Goal: Information Seeking & Learning: Learn about a topic

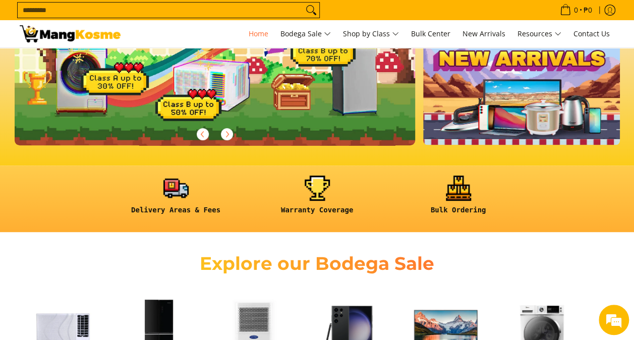
scroll to position [303, 0]
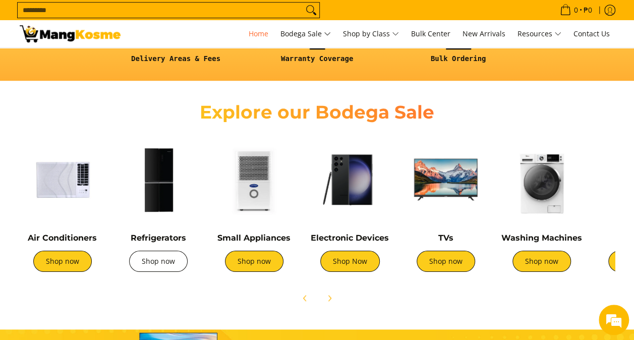
click at [167, 270] on link "Shop now" at bounding box center [158, 261] width 59 height 21
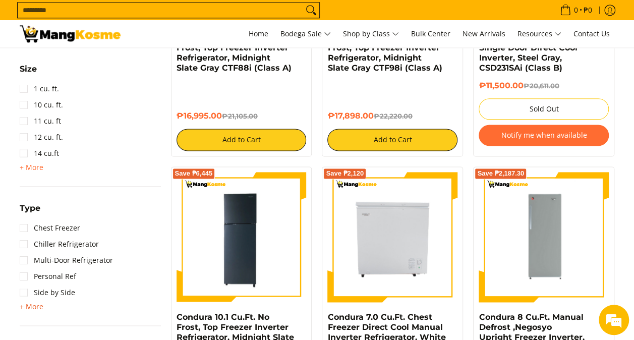
click at [34, 307] on span "+ More" at bounding box center [32, 307] width 24 height 8
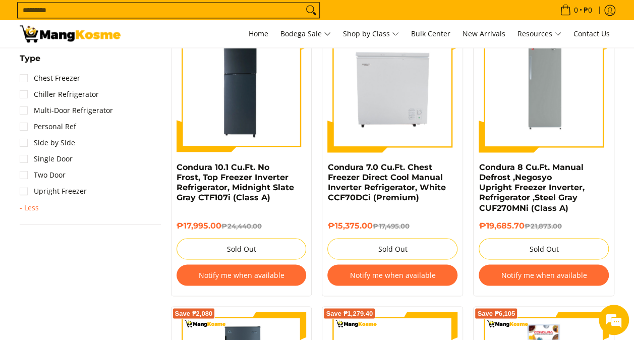
scroll to position [746, 0]
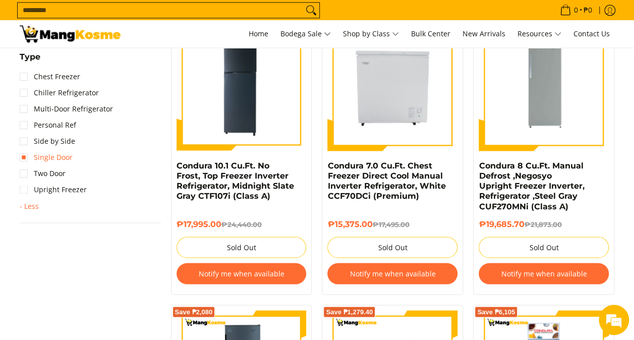
click at [65, 157] on link "Single Door" at bounding box center [46, 157] width 53 height 16
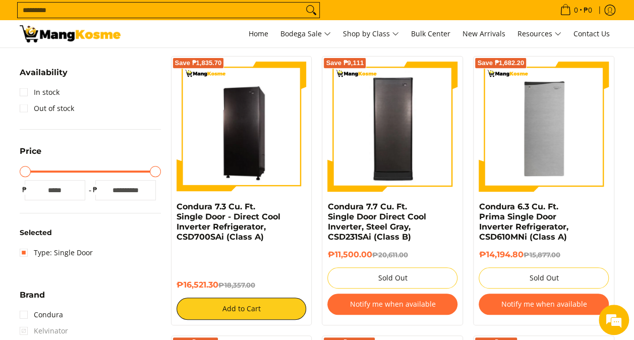
scroll to position [142, 0]
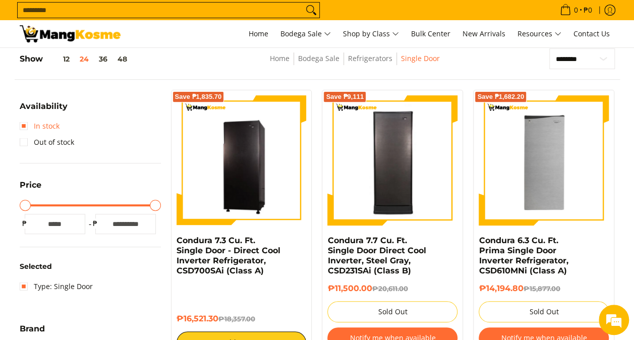
click at [28, 123] on link "In stock" at bounding box center [40, 126] width 40 height 16
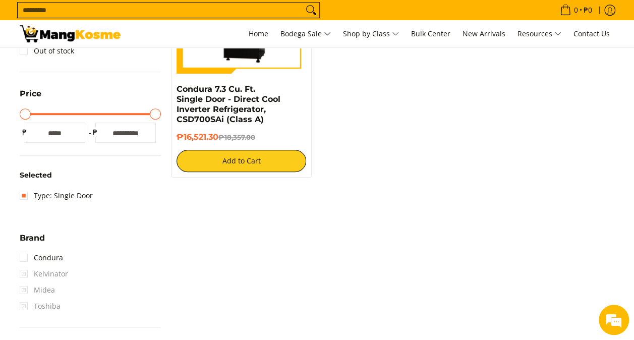
scroll to position [445, 0]
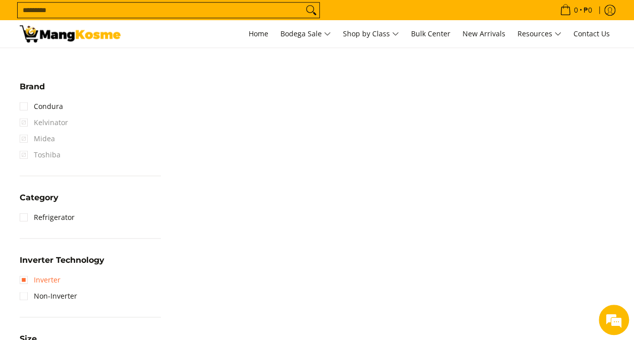
click at [49, 280] on link "Inverter" at bounding box center [40, 280] width 41 height 16
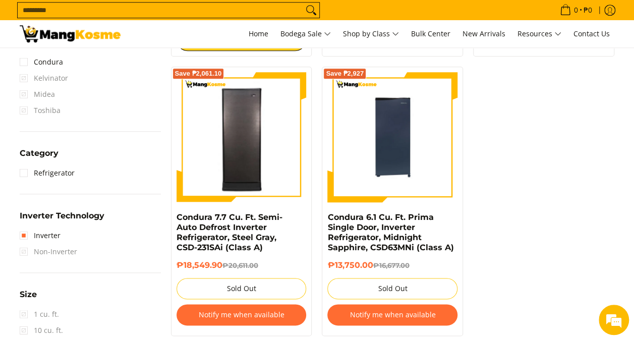
scroll to position [596, 0]
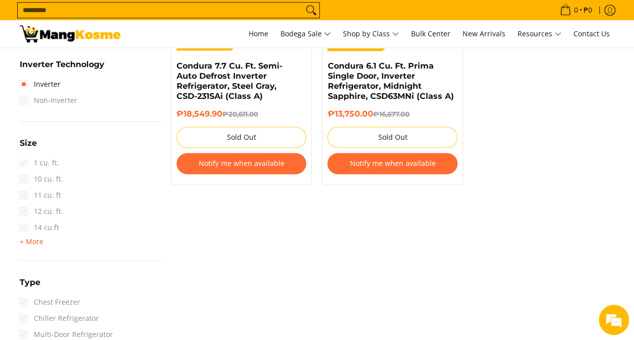
click at [33, 244] on span "+ More" at bounding box center [32, 242] width 24 height 8
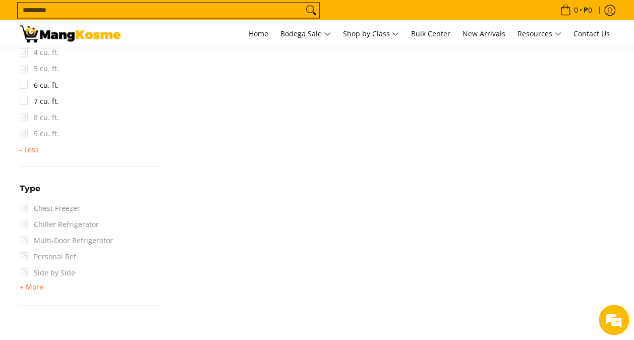
scroll to position [899, 0]
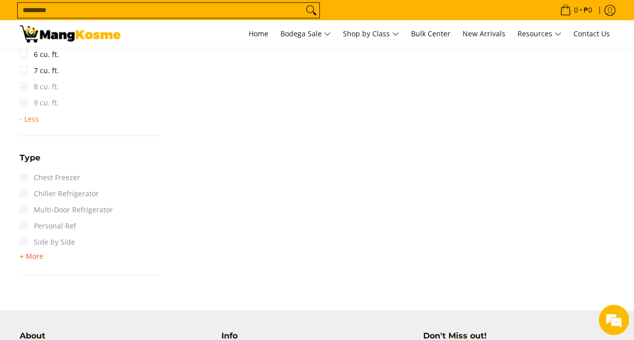
click at [32, 257] on span "+ More" at bounding box center [32, 256] width 24 height 8
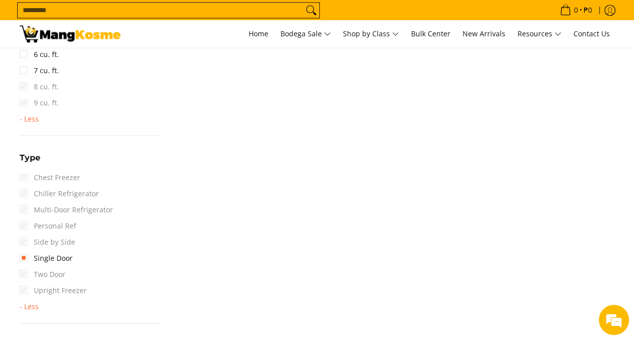
click at [62, 274] on span "Two Door" at bounding box center [43, 274] width 46 height 16
click at [43, 274] on span "Two Door" at bounding box center [43, 274] width 46 height 16
click at [27, 256] on link "Single Door" at bounding box center [46, 258] width 53 height 16
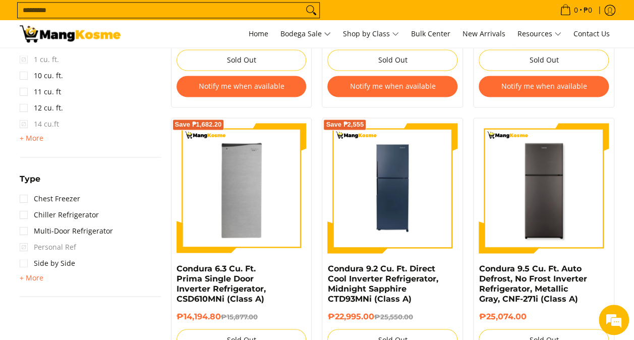
scroll to position [748, 0]
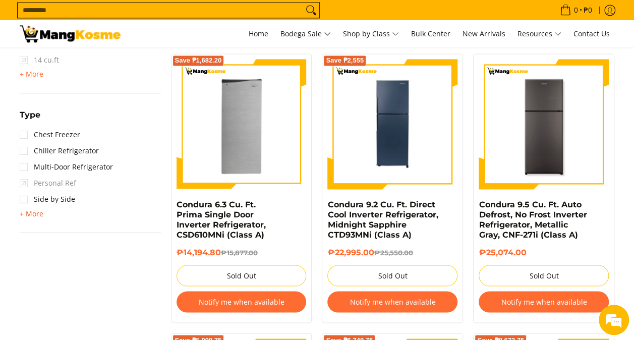
click at [35, 210] on span "+ More" at bounding box center [32, 213] width 24 height 8
click at [29, 233] on link "Two Door" at bounding box center [43, 232] width 46 height 16
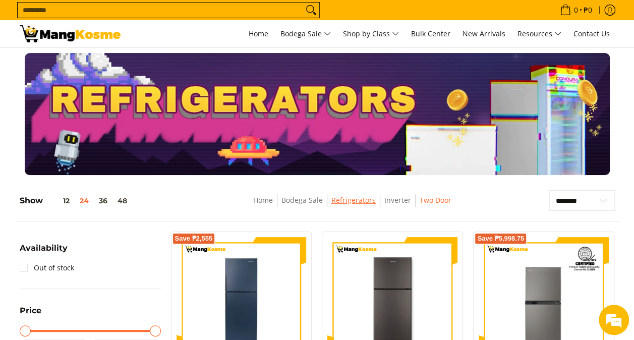
click at [352, 200] on link "Refrigerators" at bounding box center [354, 200] width 44 height 10
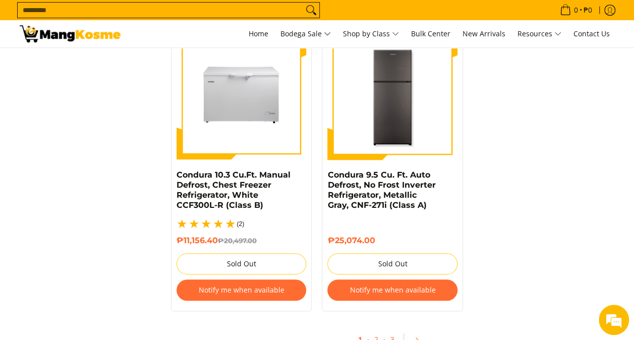
scroll to position [2271, 0]
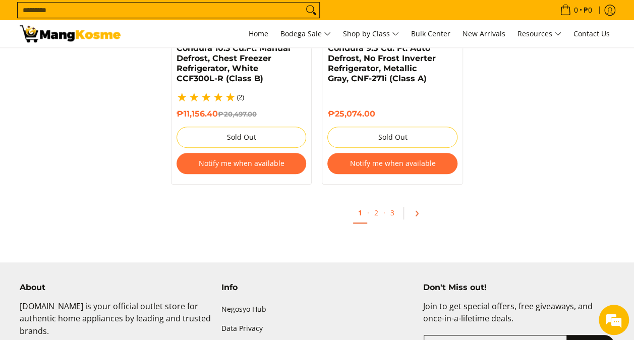
click at [416, 211] on icon "Pagination" at bounding box center [417, 213] width 2 height 5
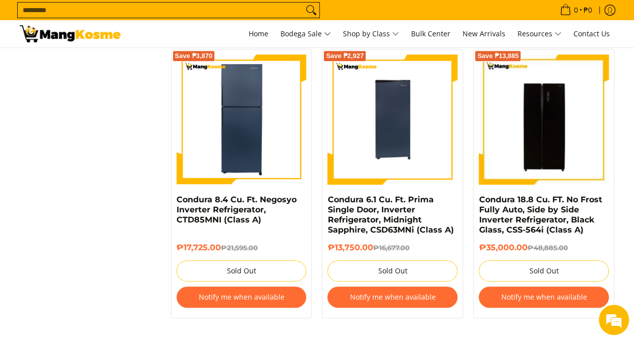
scroll to position [2271, 0]
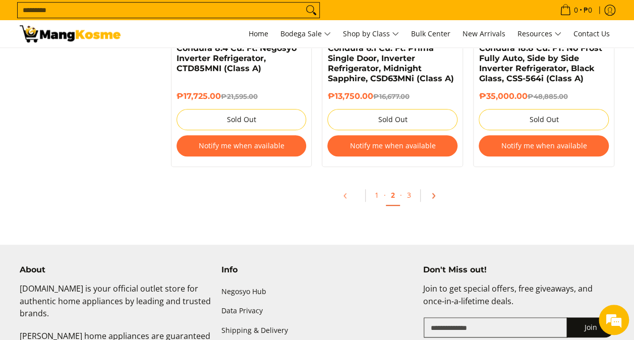
click at [433, 196] on icon "Pagination" at bounding box center [433, 195] width 7 height 7
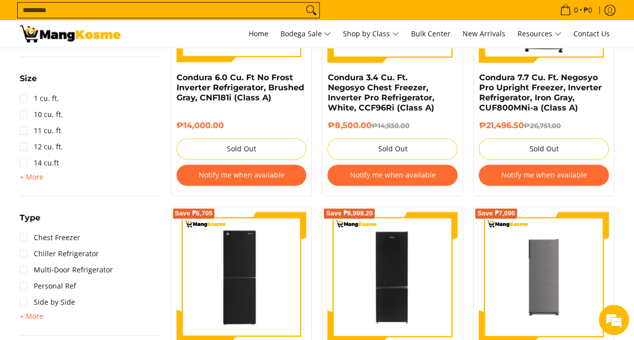
scroll to position [454, 0]
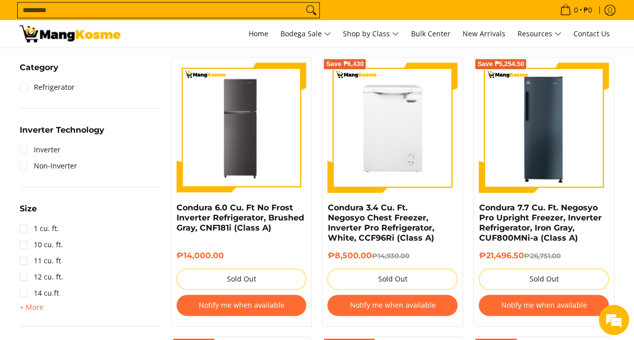
click at [237, 31] on nav "0 Log in Create an Account Search... Home" at bounding box center [373, 33] width 485 height 27
click at [249, 33] on span "Home" at bounding box center [259, 34] width 20 height 10
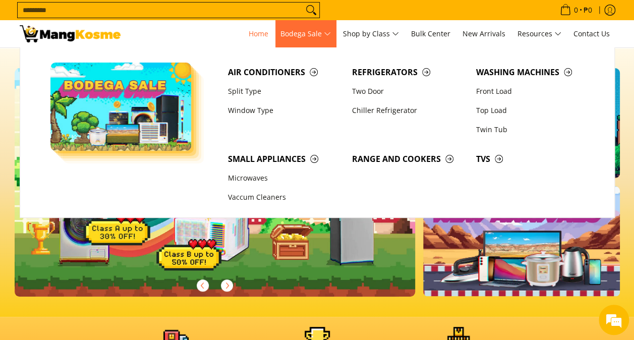
click at [308, 40] on span "Bodega Sale" at bounding box center [306, 34] width 50 height 13
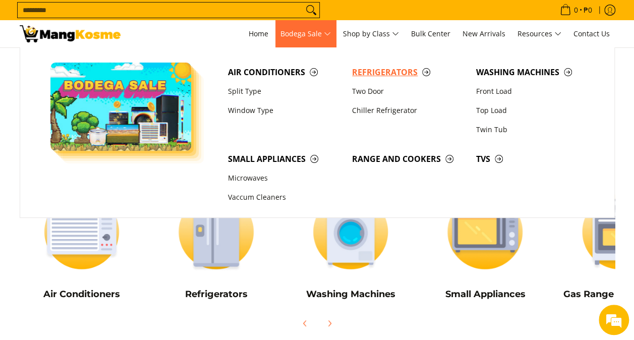
click at [381, 70] on span "Refrigerators" at bounding box center [409, 72] width 114 height 13
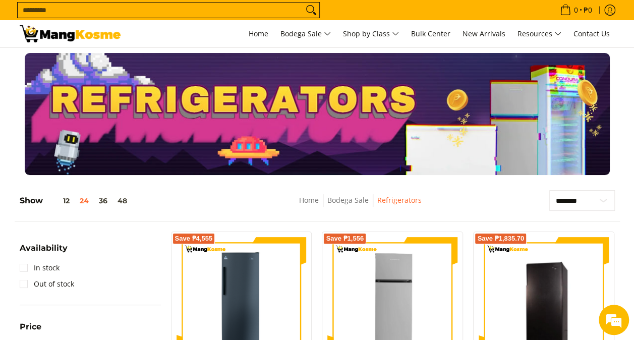
scroll to position [151, 0]
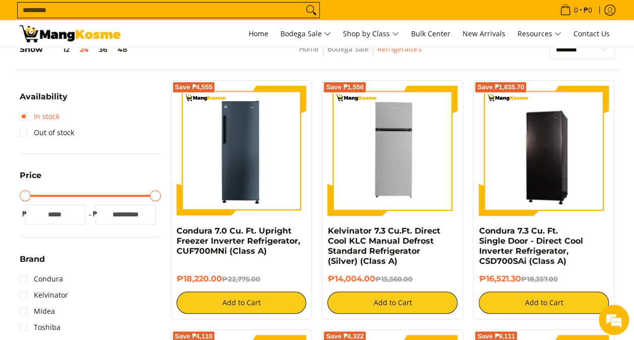
click at [49, 115] on link "In stock" at bounding box center [40, 117] width 40 height 16
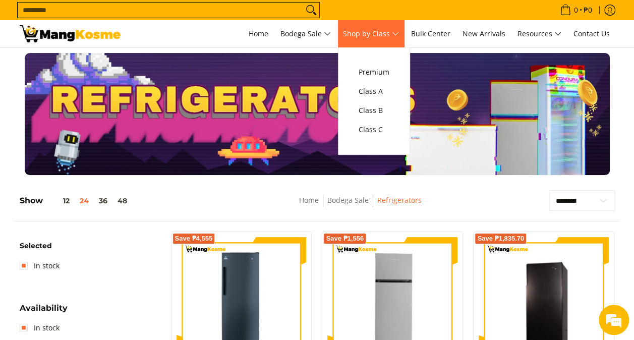
click at [381, 34] on span "Shop by Class" at bounding box center [371, 34] width 56 height 13
click at [385, 131] on span "Class C" at bounding box center [374, 130] width 31 height 13
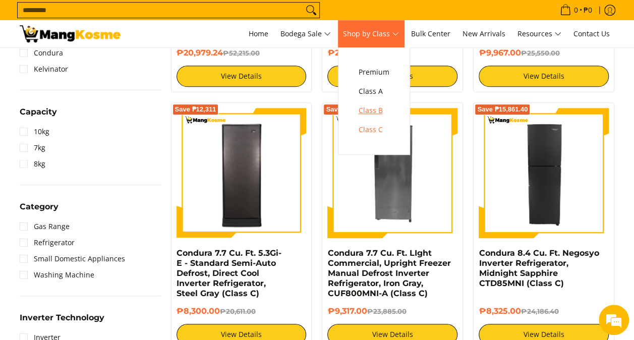
click at [380, 113] on span "Class B" at bounding box center [374, 110] width 31 height 13
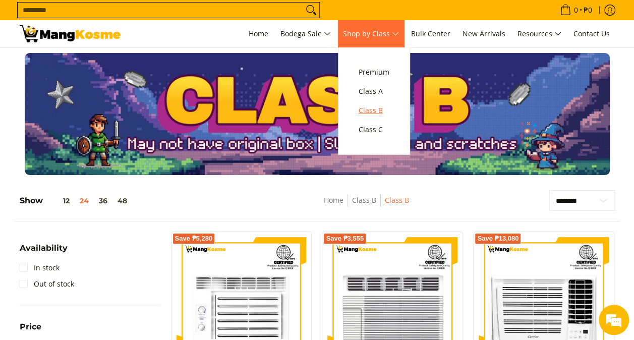
click at [373, 108] on span "Class B" at bounding box center [374, 110] width 31 height 13
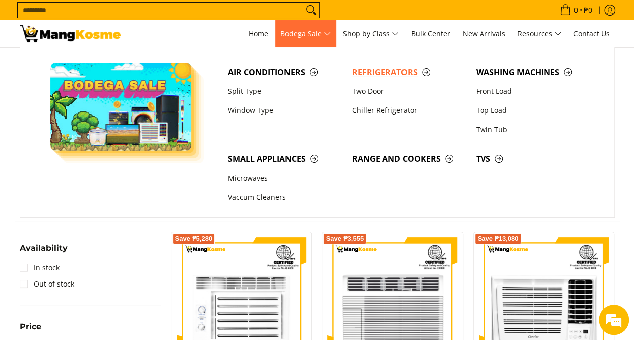
click at [375, 72] on span "Refrigerators" at bounding box center [409, 72] width 114 height 13
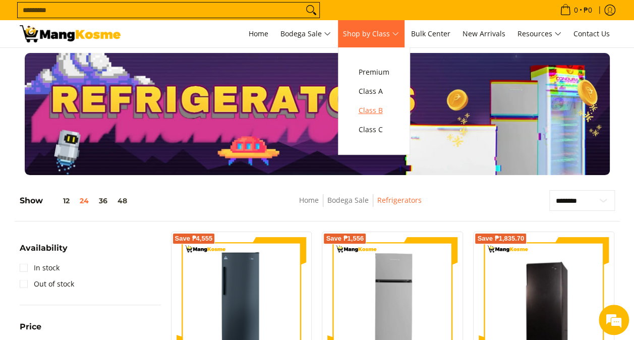
click at [388, 105] on span "Class B" at bounding box center [374, 110] width 31 height 13
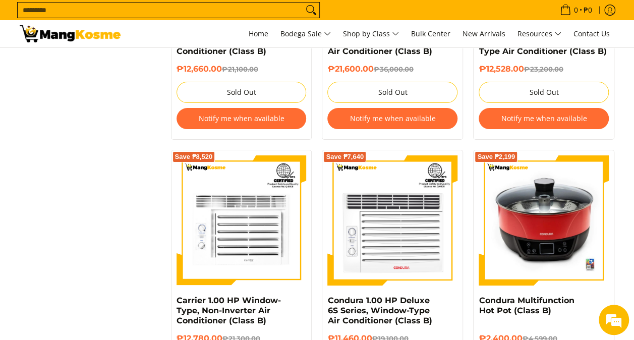
scroll to position [1666, 0]
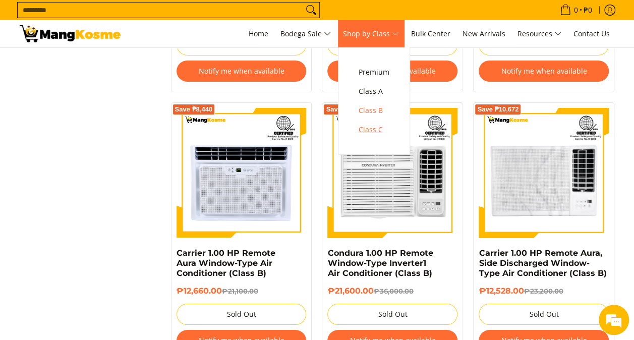
click at [385, 125] on span "Class C" at bounding box center [374, 130] width 31 height 13
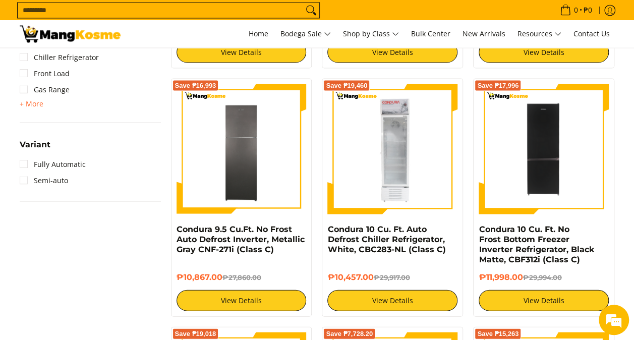
scroll to position [757, 0]
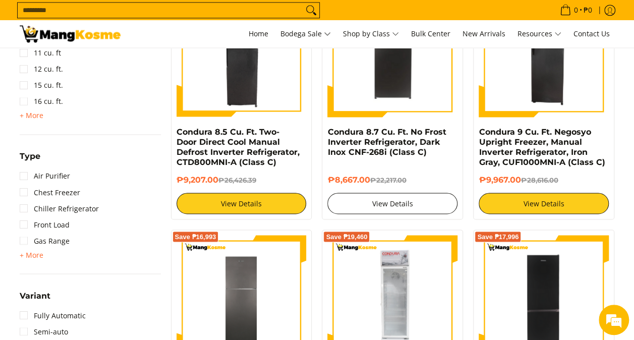
click at [382, 211] on link "View Details" at bounding box center [393, 203] width 130 height 21
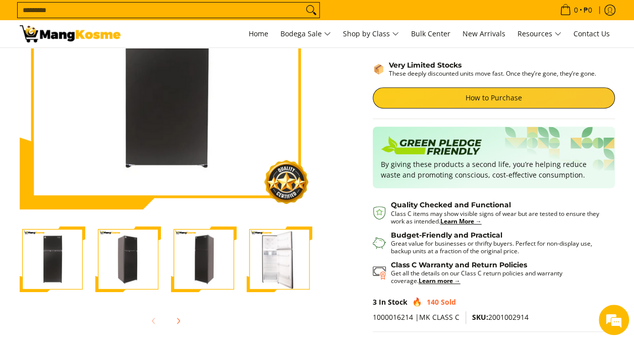
click at [61, 280] on img "Condura 8.7 Cu. Ft. No Frost Inverter Refrigerator, Dark Inox CNF-268i (Class C…" at bounding box center [53, 260] width 66 height 64
click at [114, 272] on img "Condura 8.7 Cu. Ft. No Frost Inverter Refrigerator, Dark Inox CNF-268i (Class C…" at bounding box center [128, 260] width 66 height 64
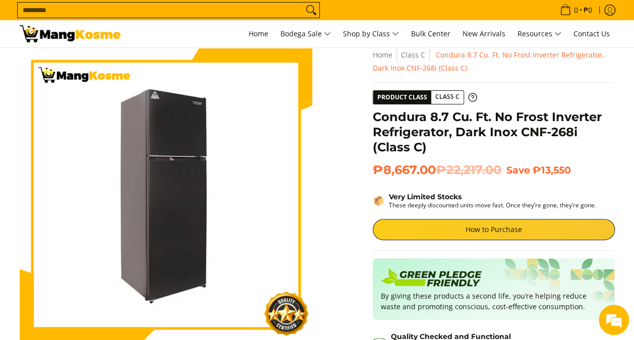
scroll to position [62, 0]
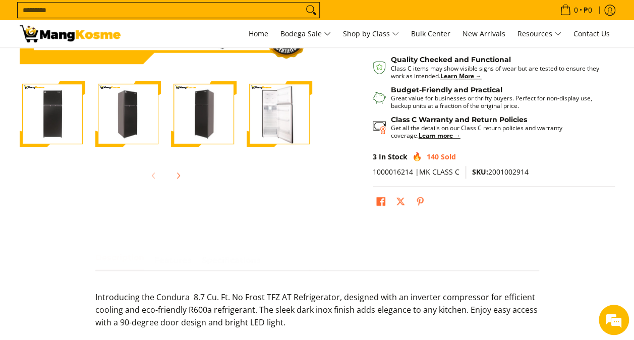
scroll to position [303, 0]
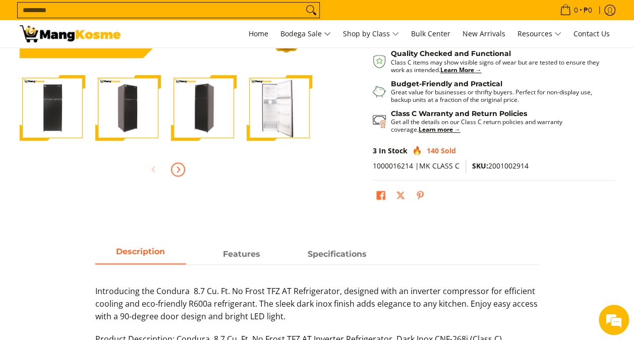
click at [178, 170] on icon "Next" at bounding box center [178, 170] width 8 height 8
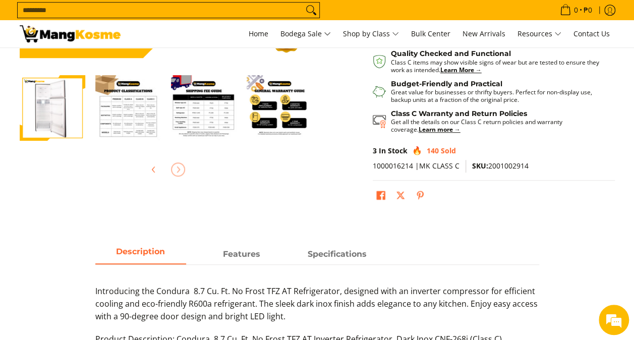
click at [124, 135] on img "Condura 8.7 Cu. Ft. No Frost Inverter Refrigerator, Dark Inox CNF-268i (Class C…" at bounding box center [128, 108] width 66 height 66
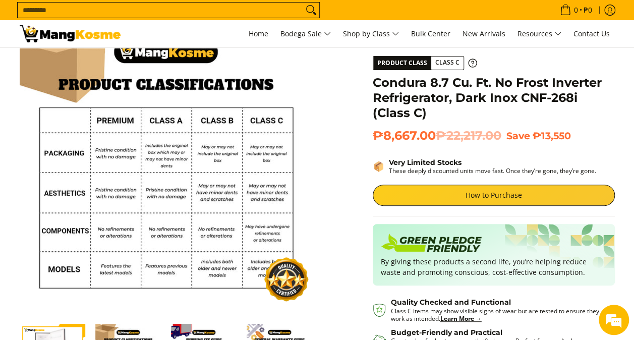
scroll to position [205, 0]
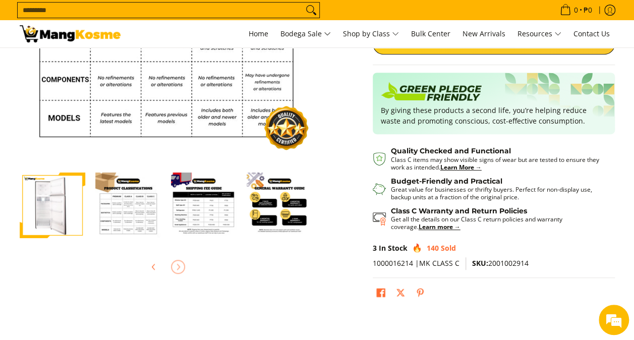
click at [209, 212] on img "mang-kosme-shipping-fee-guide-infographic" at bounding box center [204, 206] width 66 height 66
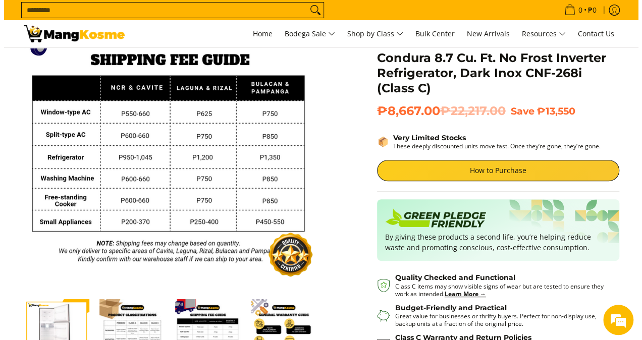
scroll to position [70, 0]
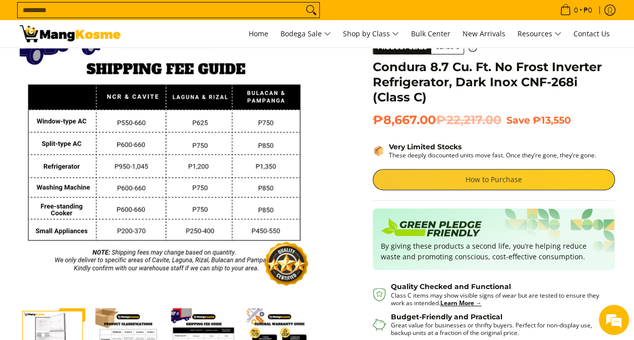
click at [498, 181] on link "How to Purchase" at bounding box center [494, 179] width 242 height 21
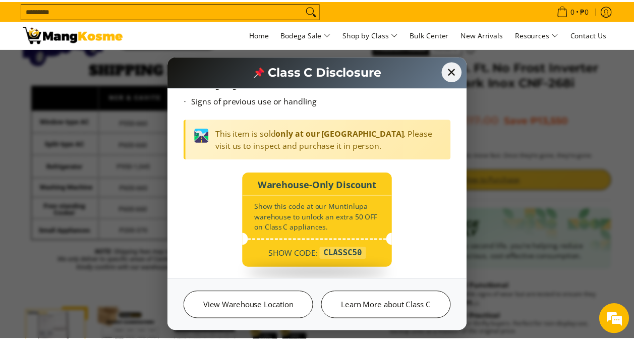
scroll to position [125, 0]
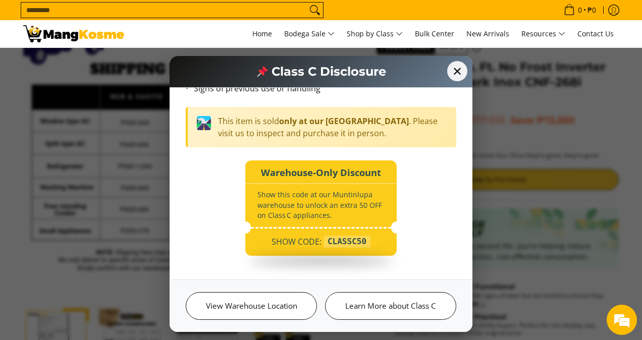
click at [338, 242] on div "CLASSC50" at bounding box center [347, 242] width 47 height 12
click at [339, 217] on div "Show this code at our Muntinlupa warehouse to unlock an extra 50 OFF on Class C…" at bounding box center [320, 204] width 151 height 35
click at [345, 244] on div "CLASSC50" at bounding box center [347, 242] width 47 height 12
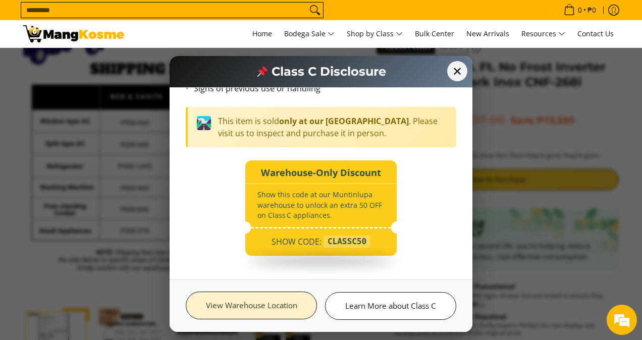
click at [287, 314] on link "View Warehouse Location" at bounding box center [251, 306] width 131 height 28
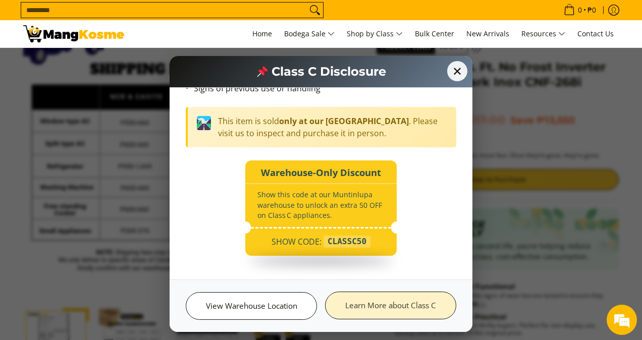
click at [382, 305] on link "Learn More about Class C" at bounding box center [390, 306] width 131 height 28
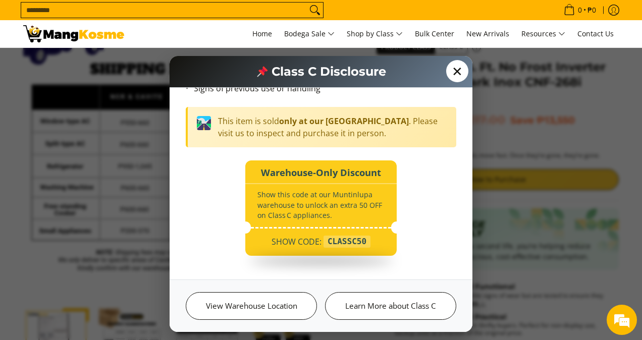
click at [447, 71] on span "✕" at bounding box center [457, 71] width 22 height 22
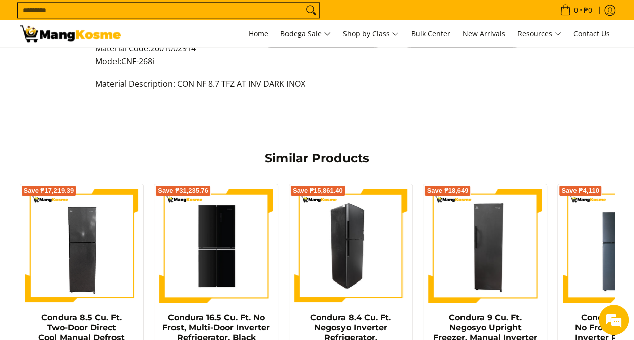
scroll to position [757, 0]
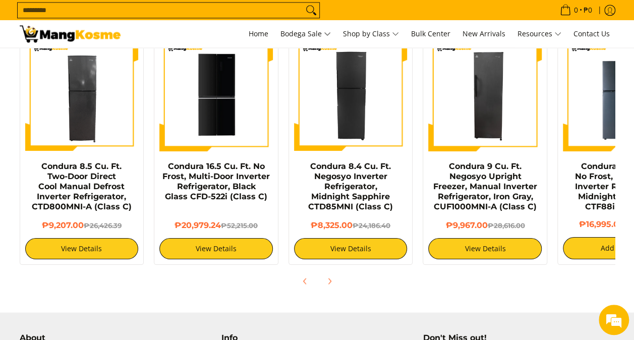
click at [335, 277] on span "Next" at bounding box center [330, 281] width 12 height 12
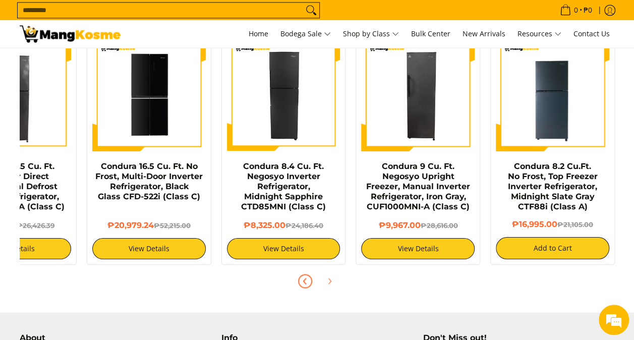
click at [309, 280] on span "Previous" at bounding box center [305, 281] width 12 height 12
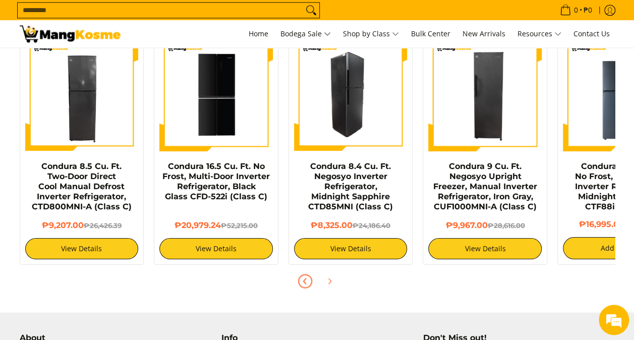
click at [356, 75] on img at bounding box center [351, 95] width 114 height 114
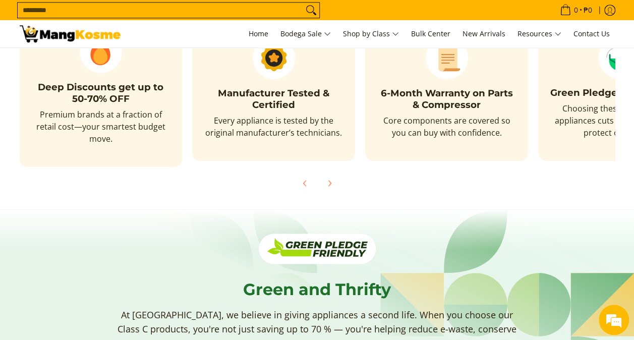
scroll to position [415, 0]
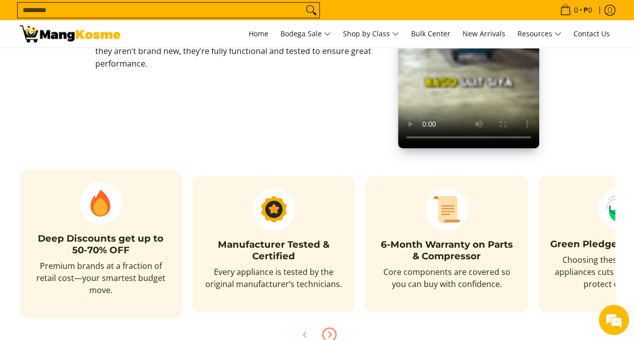
click at [331, 329] on span "Next" at bounding box center [330, 335] width 12 height 12
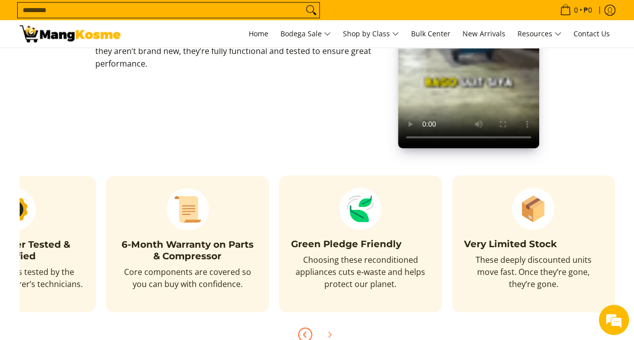
click at [310, 326] on button "Previous" at bounding box center [305, 335] width 22 height 22
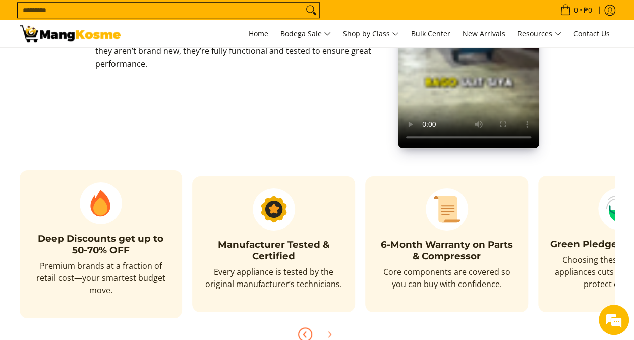
scroll to position [0, 0]
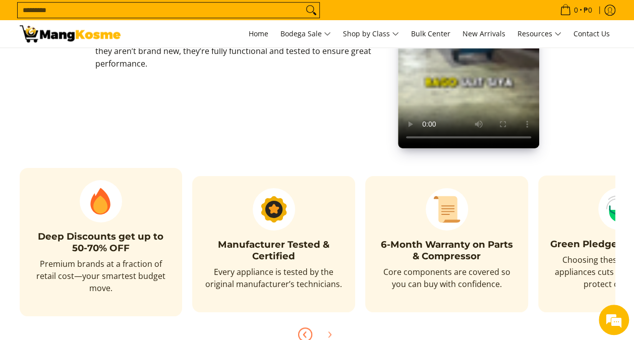
click at [158, 275] on p "Premium brands at a fraction of retail cost—your smartest budget move." at bounding box center [101, 281] width 139 height 46
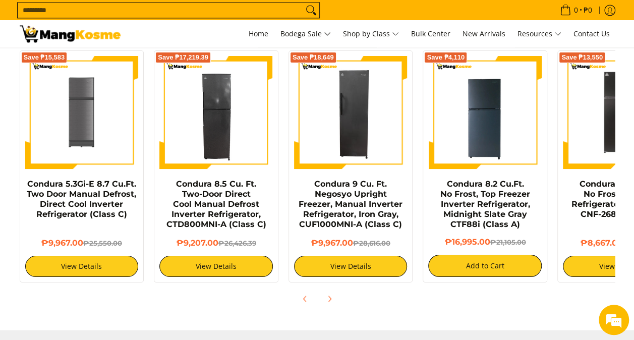
scroll to position [718, 0]
